Goal: Information Seeking & Learning: Find specific fact

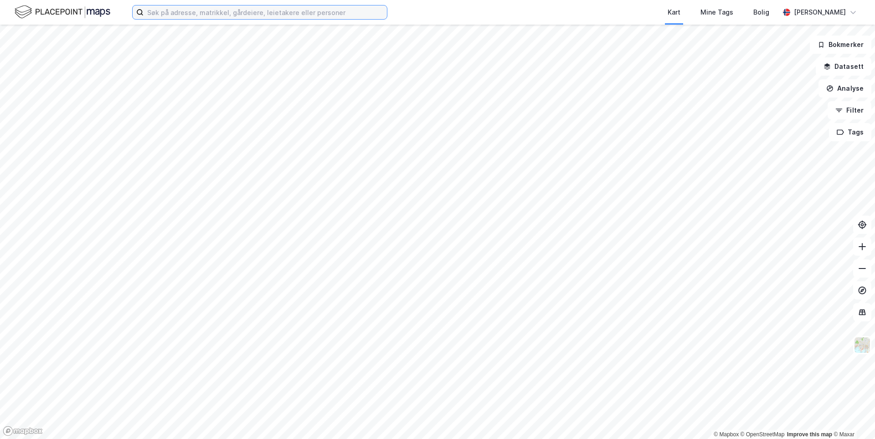
click at [181, 15] on input at bounding box center [264, 12] width 243 height 14
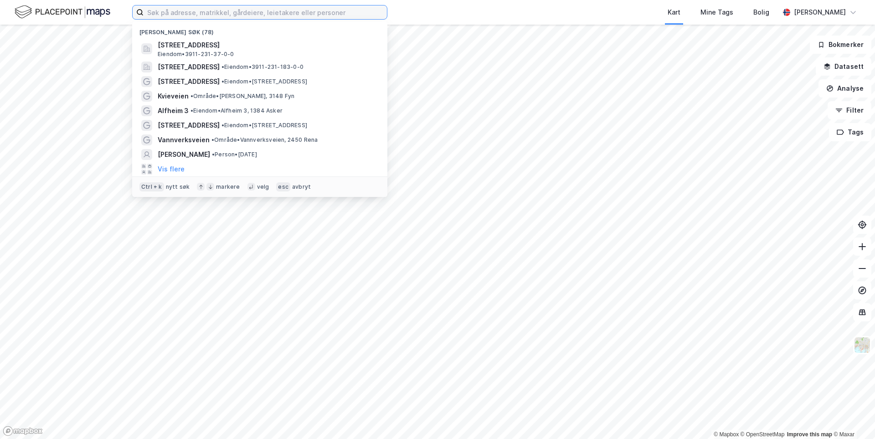
click at [208, 10] on input at bounding box center [264, 12] width 243 height 14
click at [183, 15] on input at bounding box center [264, 12] width 243 height 14
click at [174, 13] on input at bounding box center [264, 12] width 243 height 14
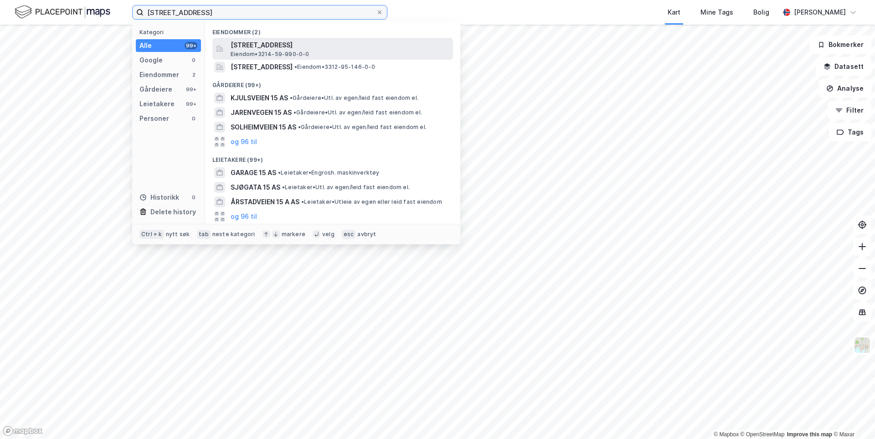
type input "[STREET_ADDRESS]"
click at [246, 48] on span "[STREET_ADDRESS]" at bounding box center [340, 45] width 219 height 11
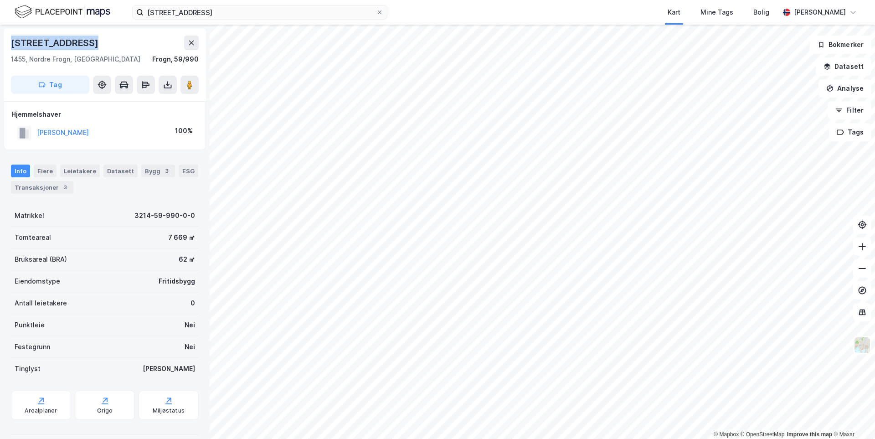
drag, startPoint x: 86, startPoint y: 41, endPoint x: 5, endPoint y: 46, distance: 81.2
click at [5, 46] on div "[STREET_ADDRESS]" at bounding box center [105, 64] width 202 height 73
copy div "[STREET_ADDRESS]"
